Goal: Navigation & Orientation: Find specific page/section

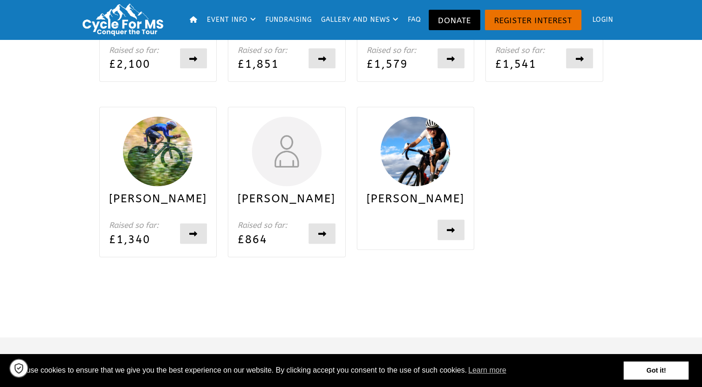
scroll to position [1198, 0]
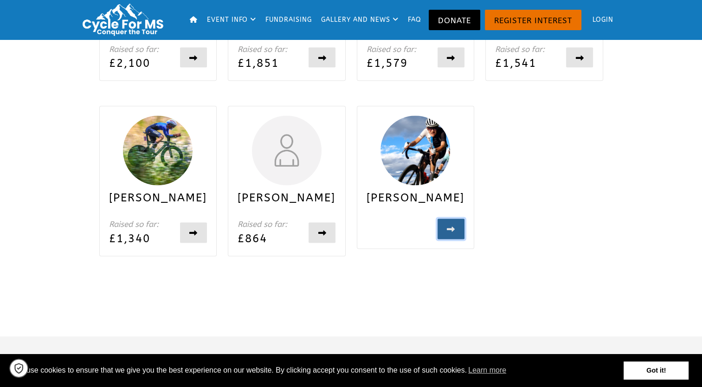
click at [449, 239] on button "View profile" at bounding box center [450, 228] width 27 height 20
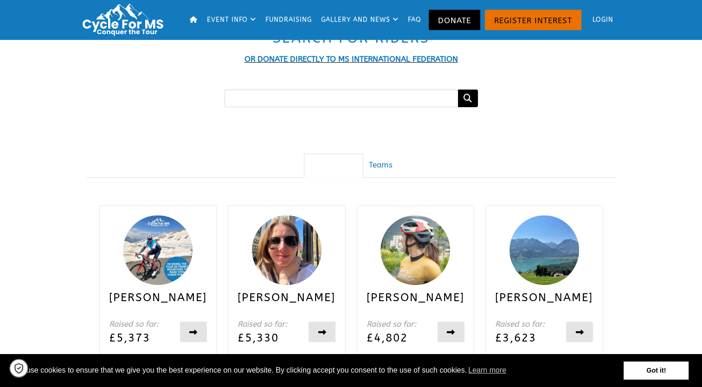
scroll to position [235, 0]
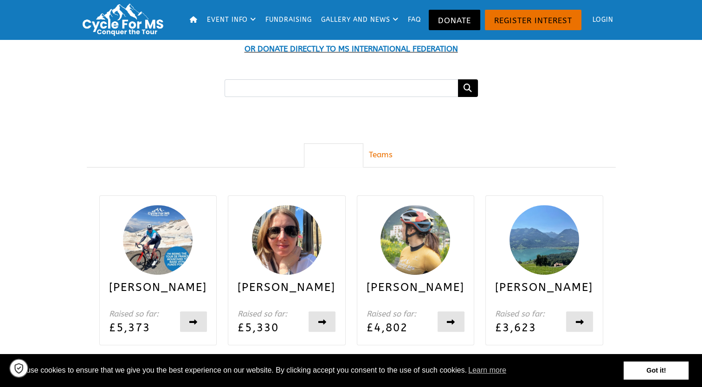
click at [396, 151] on link "Teams" at bounding box center [380, 154] width 42 height 23
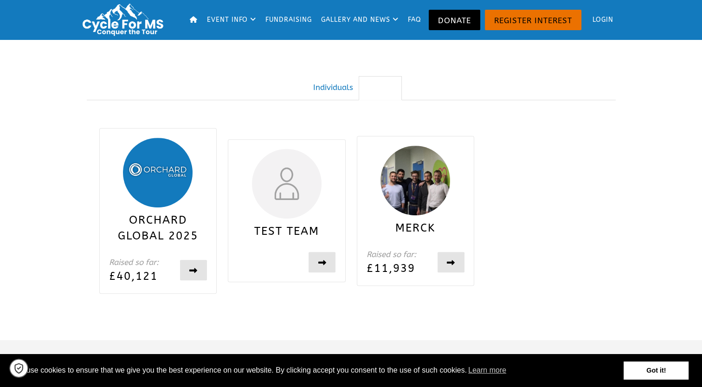
scroll to position [303, 0]
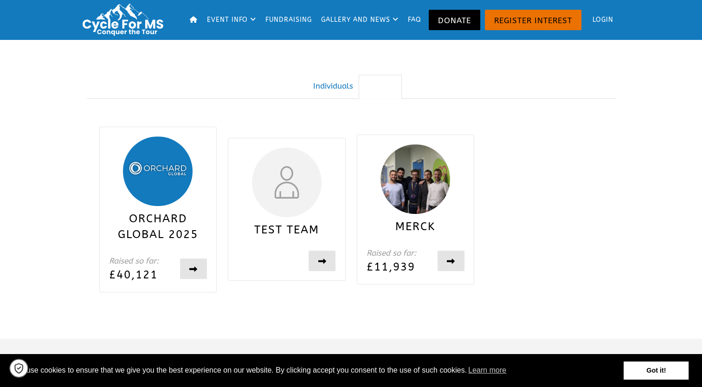
click at [169, 226] on h3 "Orchard Global 2025" at bounding box center [158, 231] width 98 height 41
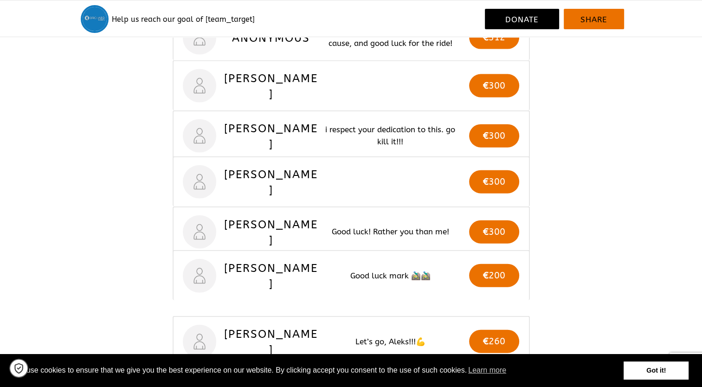
scroll to position [2101, 0]
